Goal: Check status: Check status

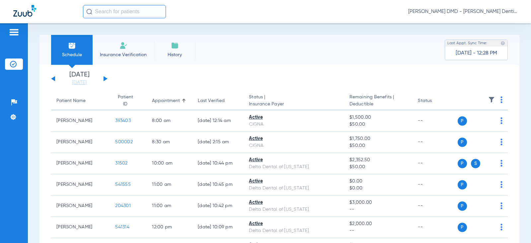
click at [254, 54] on div "Schedule Insurance Verification History Last Appt. Sync Time: [DATE] - 12:28 PM" at bounding box center [280, 50] width 480 height 30
